Goal: Task Accomplishment & Management: Use online tool/utility

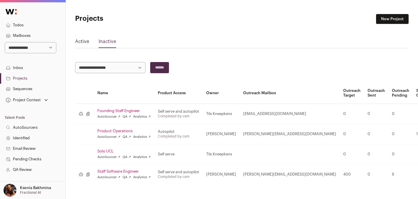
click at [26, 46] on select "**********" at bounding box center [31, 47] width 52 height 11
select select "***"
click at [5, 42] on select "**********" at bounding box center [31, 47] width 52 height 11
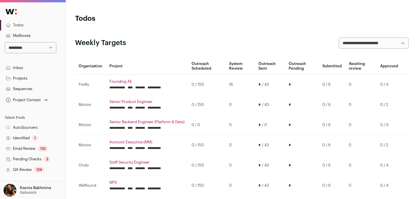
click at [19, 78] on link "Projects" at bounding box center [32, 78] width 65 height 11
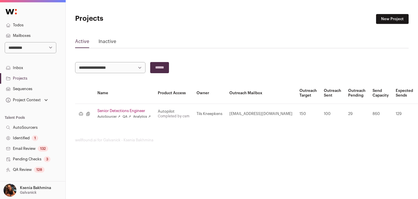
click at [130, 110] on link "Senior Detections Engineer" at bounding box center [123, 111] width 53 height 5
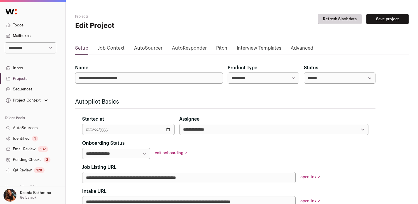
click at [295, 48] on link "Advanced" at bounding box center [301, 49] width 23 height 9
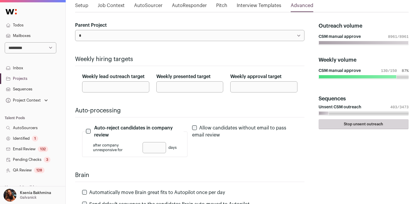
scroll to position [46, 0]
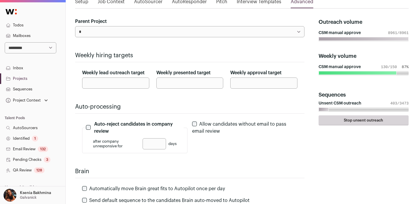
click at [23, 149] on link "Email Review 132" at bounding box center [32, 149] width 65 height 11
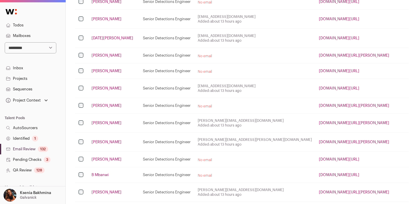
scroll to position [137, 0]
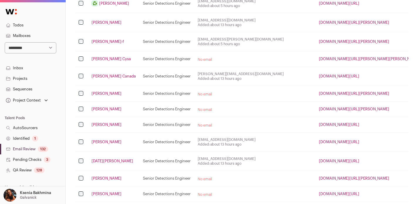
click at [25, 170] on link "QA Review 128" at bounding box center [32, 170] width 65 height 11
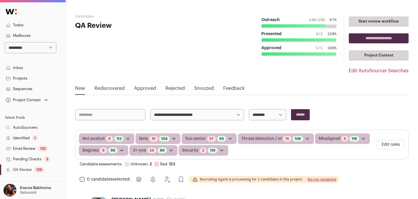
click at [178, 92] on link "Rejected" at bounding box center [174, 89] width 19 height 9
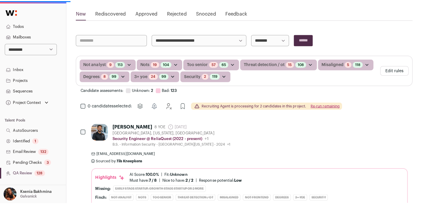
scroll to position [125, 0]
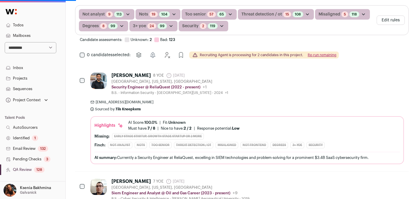
click at [121, 77] on div "[PERSON_NAME]" at bounding box center [130, 76] width 39 height 6
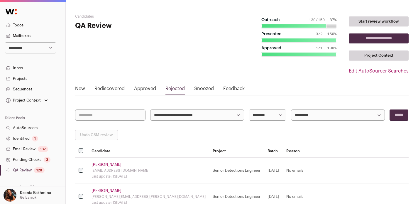
click at [167, 91] on link "Rejected" at bounding box center [174, 89] width 19 height 9
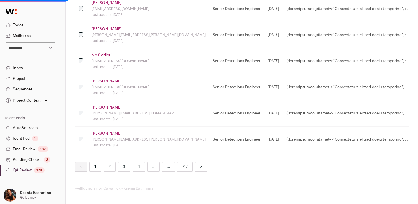
scroll to position [532, 0]
click at [185, 169] on link "717" at bounding box center [185, 166] width 16 height 10
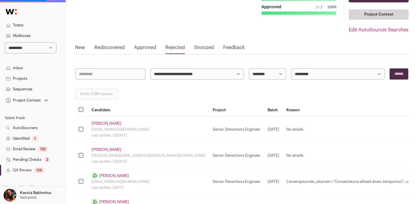
scroll to position [57, 0]
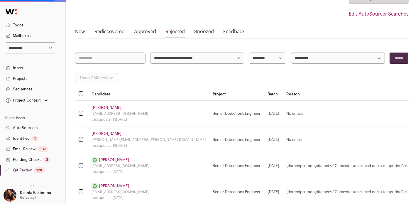
drag, startPoint x: 246, startPoint y: 114, endPoint x: 273, endPoint y: 113, distance: 27.0
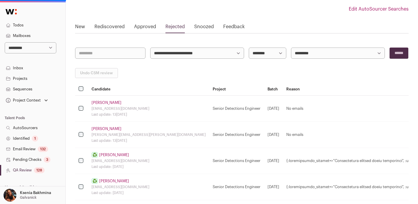
scroll to position [67, 0]
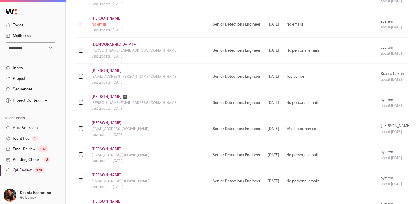
scroll to position [197, 0]
click at [105, 96] on link "[PERSON_NAME]" at bounding box center [106, 97] width 30 height 5
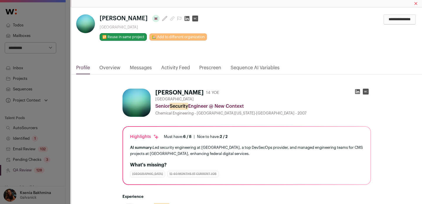
click at [139, 67] on link "Messages" at bounding box center [141, 69] width 22 height 10
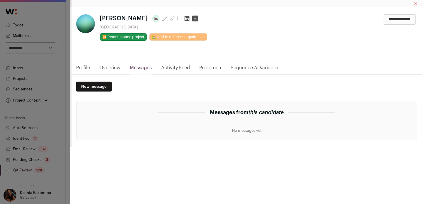
click at [48, 97] on div "**********" at bounding box center [211, 102] width 422 height 204
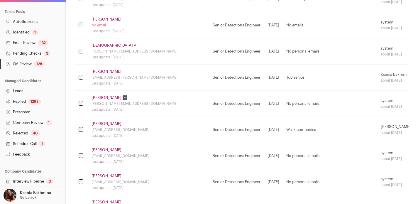
scroll to position [134, 0]
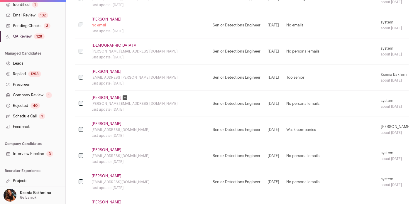
click at [17, 116] on link "Schedule Call 1" at bounding box center [32, 116] width 65 height 11
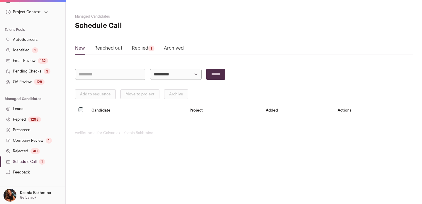
scroll to position [134, 0]
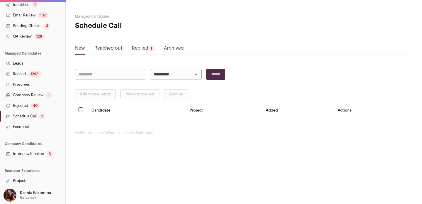
click at [77, 52] on link "New" at bounding box center [80, 49] width 10 height 9
click at [22, 104] on link "Rejected 40" at bounding box center [32, 105] width 65 height 11
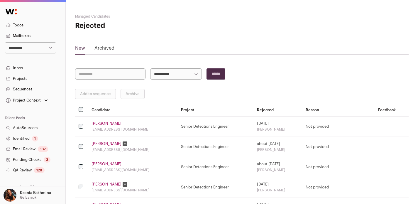
click at [98, 124] on link "[PERSON_NAME]" at bounding box center [106, 123] width 30 height 5
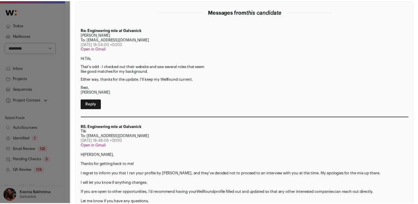
scroll to position [160, 0]
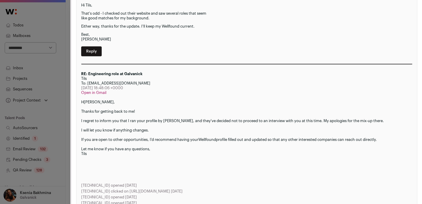
click at [49, 135] on div "**********" at bounding box center [211, 102] width 422 height 204
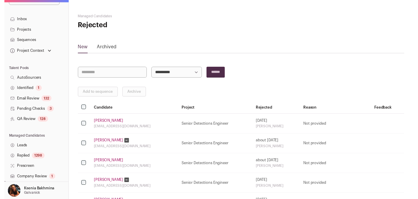
scroll to position [134, 0]
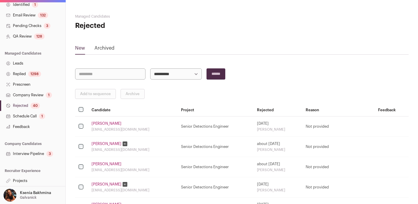
click at [25, 115] on link "Schedule Call 1" at bounding box center [32, 116] width 65 height 11
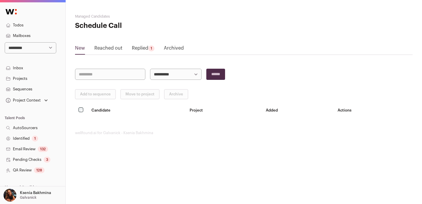
click at [142, 49] on link "Replied 1" at bounding box center [143, 49] width 23 height 9
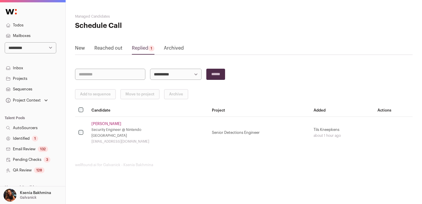
click at [74, 50] on div "**********" at bounding box center [244, 90] width 356 height 181
click at [79, 48] on link "New" at bounding box center [80, 49] width 10 height 9
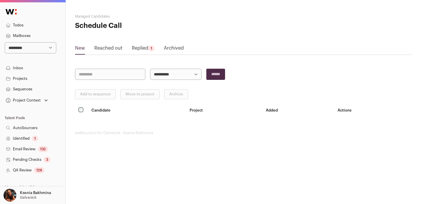
click at [22, 77] on link "Projects" at bounding box center [32, 78] width 65 height 11
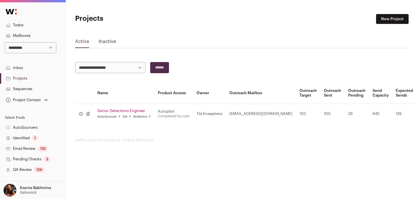
click at [25, 172] on link "QA Review 128" at bounding box center [32, 170] width 65 height 11
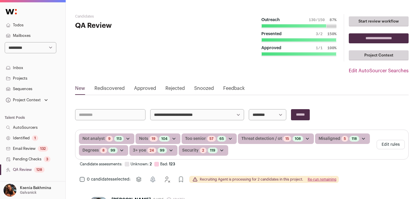
click at [177, 89] on link "Rejected" at bounding box center [174, 89] width 19 height 9
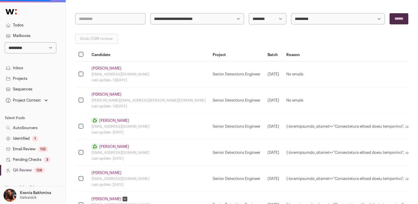
scroll to position [59, 0]
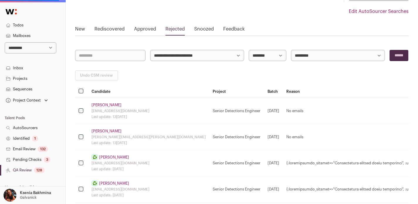
drag, startPoint x: 247, startPoint y: 108, endPoint x: 264, endPoint y: 111, distance: 16.6
drag, startPoint x: 245, startPoint y: 135, endPoint x: 261, endPoint y: 137, distance: 15.9
click at [23, 147] on link "Email Review 132" at bounding box center [32, 149] width 65 height 11
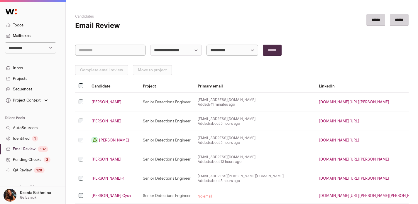
click at [95, 102] on link "[PERSON_NAME]" at bounding box center [106, 102] width 30 height 5
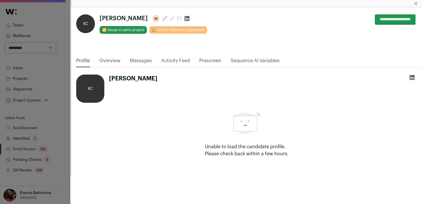
click at [176, 58] on link "Activity Feed" at bounding box center [175, 62] width 29 height 10
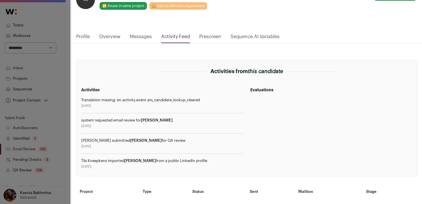
scroll to position [25, 0]
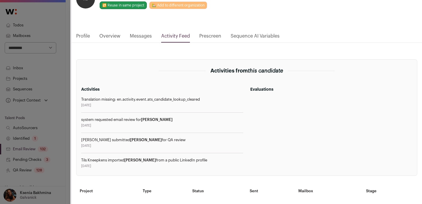
drag, startPoint x: 82, startPoint y: 161, endPoint x: 174, endPoint y: 166, distance: 92.2
click at [174, 166] on div "[PERSON_NAME] imported [PERSON_NAME] from a public LinkedIn profile [DATE]" at bounding box center [162, 163] width 162 height 11
drag, startPoint x: 87, startPoint y: 140, endPoint x: 168, endPoint y: 141, distance: 80.6
click at [168, 141] on div "[PERSON_NAME] submitted [PERSON_NAME] for QA review" at bounding box center [162, 139] width 162 height 5
drag, startPoint x: 79, startPoint y: 118, endPoint x: 153, endPoint y: 120, distance: 74.7
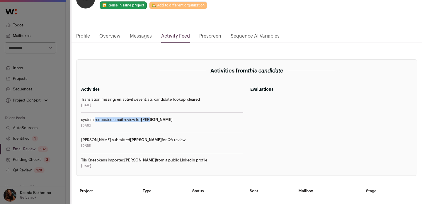
click at [153, 120] on section "Activities from this candidate Activities Translation missing: en.activity.even…" at bounding box center [246, 117] width 341 height 116
drag, startPoint x: 89, startPoint y: 96, endPoint x: 198, endPoint y: 100, distance: 109.4
click at [195, 101] on div "Activities Translation missing: en.activity.event.ats_candidate_lookup_cleared …" at bounding box center [162, 127] width 162 height 82
click at [208, 99] on div "Translation missing: en.activity.event.ats_candidate_lookup_cleared" at bounding box center [162, 99] width 162 height 5
drag, startPoint x: 205, startPoint y: 99, endPoint x: 83, endPoint y: 100, distance: 121.3
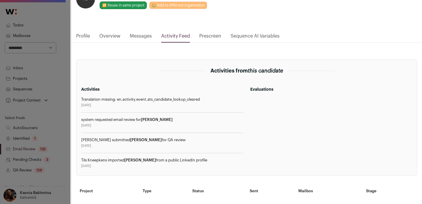
click at [84, 101] on div "Translation missing: en.activity.event.ats_candidate_lookup_cleared" at bounding box center [162, 99] width 162 height 5
click at [88, 99] on div "Translation missing: en.activity.event.ats_candidate_lookup_cleared" at bounding box center [162, 99] width 162 height 5
drag, startPoint x: 84, startPoint y: 98, endPoint x: 235, endPoint y: 98, distance: 150.3
click at [235, 98] on div "Translation missing: en.activity.event.ats_candidate_lookup_cleared" at bounding box center [162, 99] width 162 height 5
drag, startPoint x: 208, startPoint y: 97, endPoint x: 70, endPoint y: 96, distance: 138.0
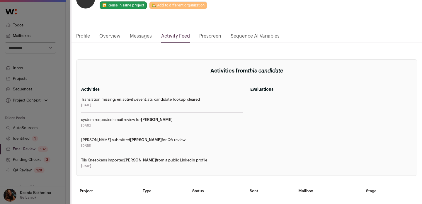
click at [70, 96] on div "**********" at bounding box center [211, 102] width 422 height 204
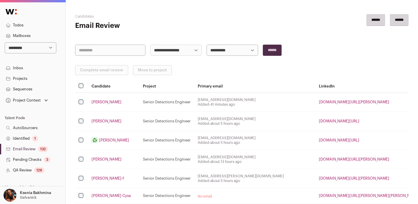
click at [97, 121] on link "[PERSON_NAME]" at bounding box center [106, 121] width 30 height 5
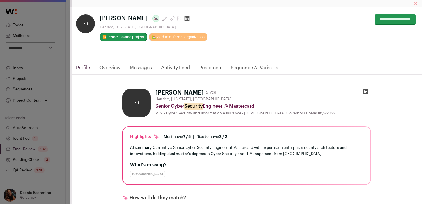
click at [169, 64] on link "Activity Feed" at bounding box center [175, 69] width 29 height 10
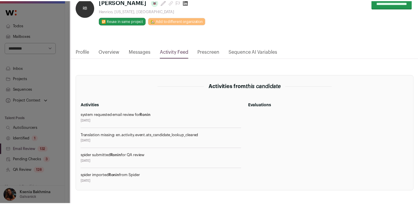
scroll to position [32, 0]
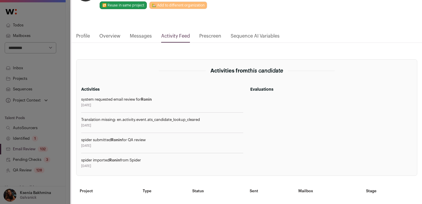
drag, startPoint x: 151, startPoint y: 160, endPoint x: 77, endPoint y: 98, distance: 96.5
click at [77, 98] on section "Activities from this candidate Activities system requested email review for [PE…" at bounding box center [246, 117] width 341 height 116
click at [132, 127] on div "[DATE]" at bounding box center [162, 125] width 162 height 5
drag, startPoint x: 80, startPoint y: 99, endPoint x: 158, endPoint y: 169, distance: 105.2
click at [159, 171] on section "Activities from this candidate Activities system requested email review for [PE…" at bounding box center [246, 117] width 341 height 116
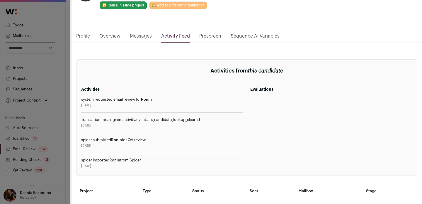
click at [155, 162] on div "spider imported [PERSON_NAME] from Spider" at bounding box center [162, 160] width 162 height 5
drag, startPoint x: 155, startPoint y: 162, endPoint x: 77, endPoint y: 98, distance: 100.6
click at [77, 98] on section "Activities from this candidate Activities system requested email review for [PE…" at bounding box center [246, 117] width 341 height 116
click at [82, 99] on div "system requested email review for [PERSON_NAME]" at bounding box center [162, 99] width 162 height 5
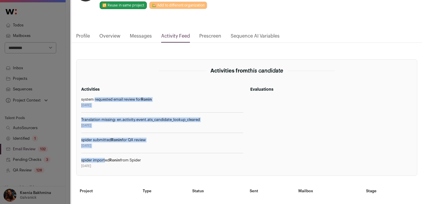
drag, startPoint x: 82, startPoint y: 99, endPoint x: 126, endPoint y: 156, distance: 71.9
click at [126, 156] on div "Activities system requested email review for [PERSON_NAME] [DATE] Translation m…" at bounding box center [162, 127] width 162 height 82
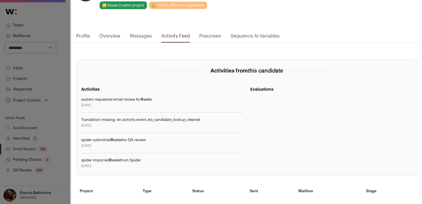
click at [122, 159] on div "spider imported [PERSON_NAME] from Spider" at bounding box center [162, 160] width 162 height 5
drag, startPoint x: 89, startPoint y: 159, endPoint x: 147, endPoint y: 165, distance: 58.7
click at [147, 165] on div "spider imported [PERSON_NAME] from Spider [DATE]" at bounding box center [162, 163] width 162 height 11
drag, startPoint x: 84, startPoint y: 100, endPoint x: 160, endPoint y: 168, distance: 102.1
click at [161, 169] on section "Activities from this candidate Activities system requested email review for [PE…" at bounding box center [246, 117] width 341 height 116
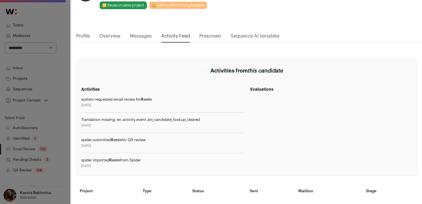
click at [146, 147] on div "[DATE]" at bounding box center [162, 145] width 162 height 5
click at [68, 103] on div "**********" at bounding box center [211, 102] width 422 height 204
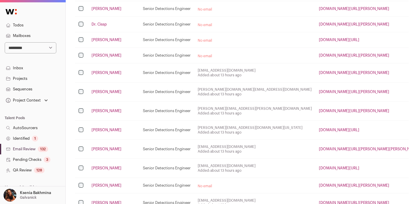
scroll to position [396, 0]
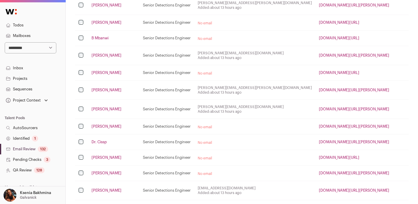
click at [24, 171] on link "QA Review 128" at bounding box center [32, 170] width 65 height 11
click at [25, 171] on link "QA Review 128" at bounding box center [32, 170] width 65 height 11
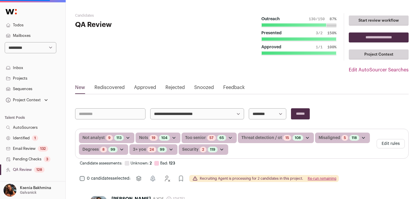
scroll to position [1, 0]
click at [174, 81] on hgroup "Candidates QA Review" at bounding box center [130, 51] width 111 height 76
click at [171, 87] on link "Rejected" at bounding box center [174, 88] width 19 height 9
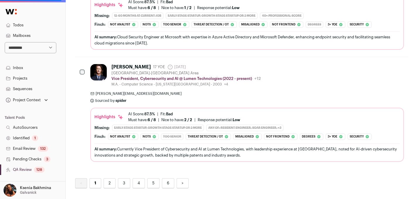
scroll to position [2258, 0]
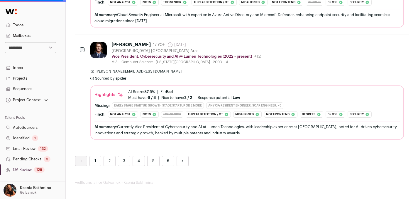
click at [185, 159] on link ">" at bounding box center [182, 161] width 12 height 10
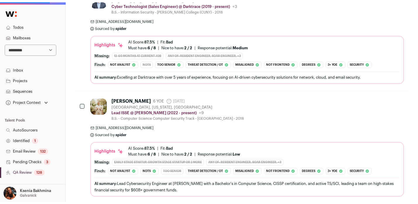
scroll to position [532, 0]
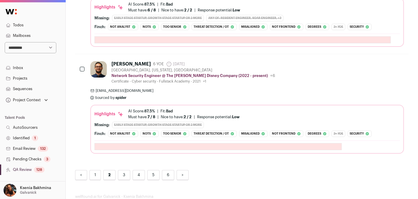
scroll to position [2287, 0]
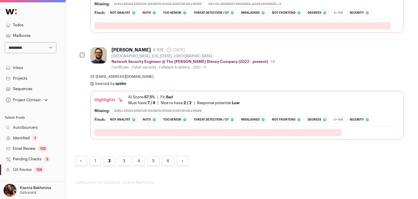
click at [184, 164] on link ">" at bounding box center [182, 161] width 12 height 10
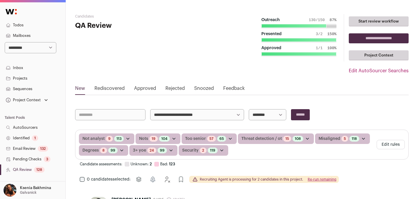
click at [176, 88] on link "Rejected" at bounding box center [174, 89] width 19 height 9
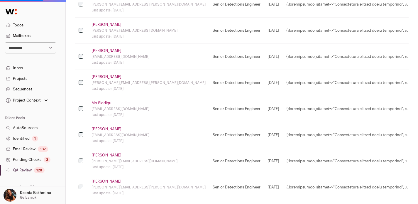
scroll to position [532, 0]
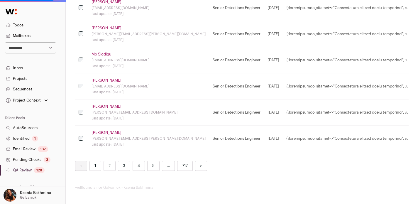
click at [186, 166] on link "717" at bounding box center [185, 166] width 16 height 10
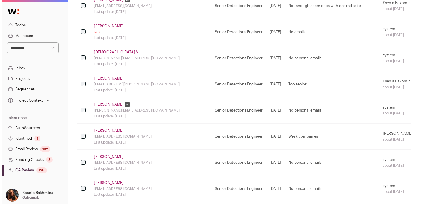
scroll to position [157, 0]
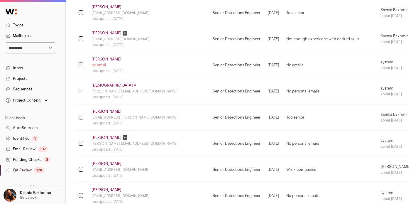
drag, startPoint x: 264, startPoint y: 91, endPoint x: 299, endPoint y: 90, distance: 35.5
click at [299, 90] on td "No personal emails" at bounding box center [330, 91] width 94 height 26
click at [298, 90] on td "No personal emails" at bounding box center [330, 91] width 94 height 26
drag, startPoint x: 298, startPoint y: 90, endPoint x: 256, endPoint y: 90, distance: 42.8
click at [256, 90] on tr "[DEMOGRAPHIC_DATA] V [EMAIL_ADDRESS][DOMAIN_NAME] Last update: [DATE] Senior De…" at bounding box center [244, 91] width 339 height 26
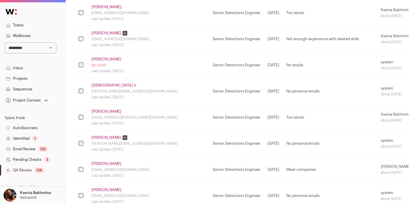
click at [283, 89] on td "No personal emails" at bounding box center [330, 91] width 94 height 26
drag, startPoint x: 263, startPoint y: 91, endPoint x: 296, endPoint y: 95, distance: 32.8
click at [296, 95] on td "No personal emails" at bounding box center [330, 91] width 94 height 26
click at [113, 61] on link "[PERSON_NAME]" at bounding box center [106, 59] width 30 height 5
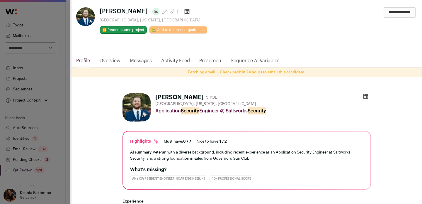
scroll to position [7, 0]
drag, startPoint x: 184, startPoint y: 101, endPoint x: 230, endPoint y: 101, distance: 46.0
click at [230, 101] on div "[PERSON_NAME] 5 YOE [GEOGRAPHIC_DATA], [US_STATE], [GEOGRAPHIC_DATA] Applicatio…" at bounding box center [263, 107] width 216 height 28
click at [222, 100] on div "[PERSON_NAME] 5 YOE" at bounding box center [263, 97] width 216 height 8
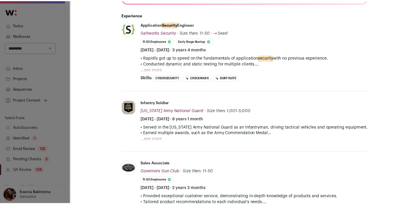
scroll to position [116, 0]
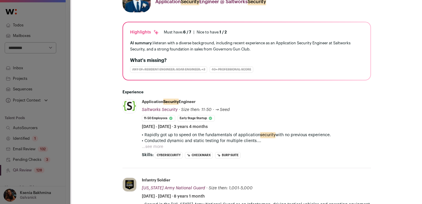
click at [65, 99] on div "**********" at bounding box center [211, 102] width 422 height 204
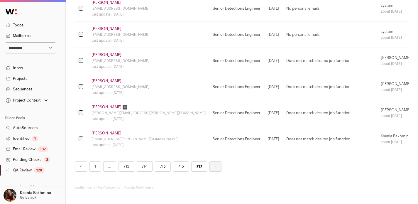
scroll to position [426, 0]
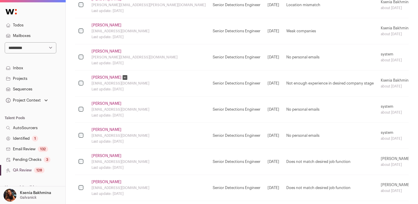
click at [99, 103] on link "[PERSON_NAME]" at bounding box center [106, 103] width 30 height 5
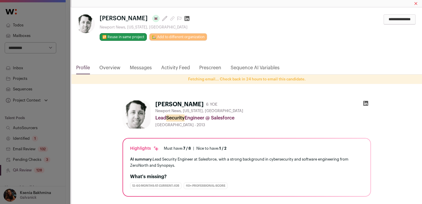
click at [69, 107] on div "**********" at bounding box center [211, 102] width 422 height 204
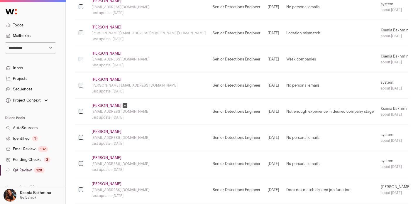
scroll to position [398, 0]
click at [96, 79] on link "[PERSON_NAME]" at bounding box center [106, 79] width 30 height 5
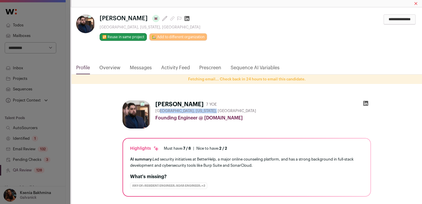
drag, startPoint x: 172, startPoint y: 111, endPoint x: 205, endPoint y: 110, distance: 32.8
click at [205, 111] on span "[GEOGRAPHIC_DATA], [US_STATE], [GEOGRAPHIC_DATA]" at bounding box center [205, 110] width 101 height 5
click at [58, 68] on div "**********" at bounding box center [211, 102] width 422 height 204
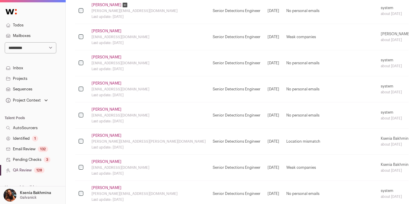
scroll to position [254, 0]
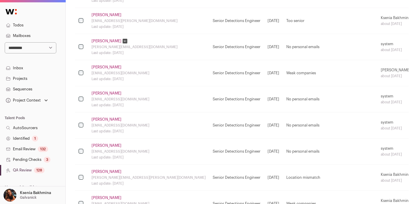
click at [102, 94] on link "[PERSON_NAME]" at bounding box center [106, 93] width 30 height 5
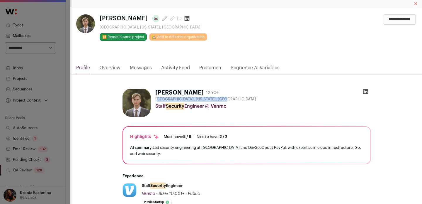
drag, startPoint x: 156, startPoint y: 98, endPoint x: 227, endPoint y: 100, distance: 70.7
click at [227, 100] on div "[GEOGRAPHIC_DATA], [US_STATE], [GEOGRAPHIC_DATA]" at bounding box center [263, 99] width 216 height 5
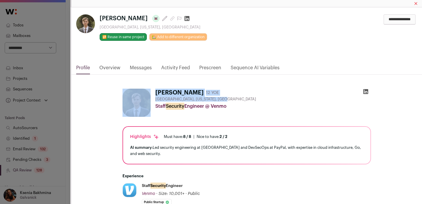
drag, startPoint x: 225, startPoint y: 100, endPoint x: 144, endPoint y: 90, distance: 82.1
click at [144, 90] on div "[PERSON_NAME] 12 YOE [GEOGRAPHIC_DATA], [US_STATE], [GEOGRAPHIC_DATA] Staff Sec…" at bounding box center [246, 103] width 249 height 28
click at [156, 99] on span "[GEOGRAPHIC_DATA], [US_STATE], [GEOGRAPHIC_DATA]" at bounding box center [205, 99] width 101 height 5
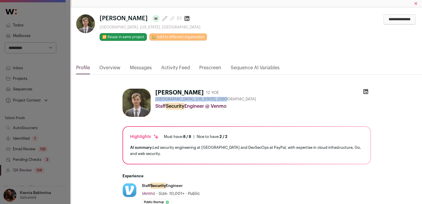
drag, startPoint x: 152, startPoint y: 99, endPoint x: 220, endPoint y: 101, distance: 68.0
click at [220, 101] on div "[PERSON_NAME] 12 YOE [GEOGRAPHIC_DATA], [US_STATE], [GEOGRAPHIC_DATA] Staff Sec…" at bounding box center [246, 103] width 249 height 28
click at [220, 101] on div "[GEOGRAPHIC_DATA], [US_STATE], [GEOGRAPHIC_DATA]" at bounding box center [263, 99] width 216 height 5
drag, startPoint x: 154, startPoint y: 98, endPoint x: 224, endPoint y: 98, distance: 69.7
click at [224, 98] on div "[GEOGRAPHIC_DATA], [US_STATE], [GEOGRAPHIC_DATA]" at bounding box center [263, 99] width 216 height 5
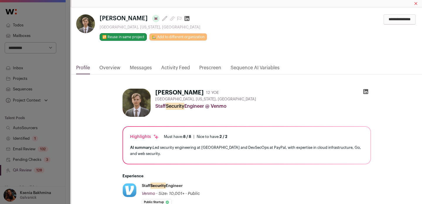
click at [66, 62] on div "**********" at bounding box center [211, 102] width 422 height 204
